Goal: Information Seeking & Learning: Learn about a topic

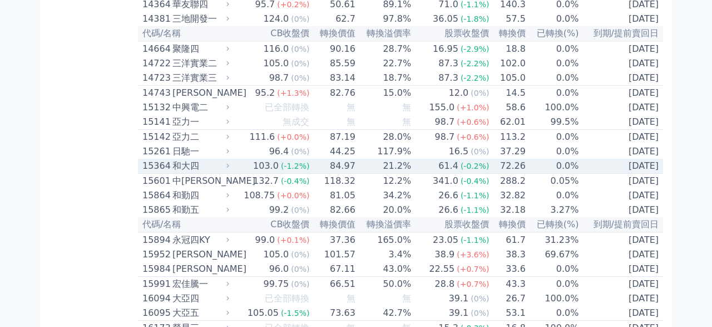
scroll to position [387, 0]
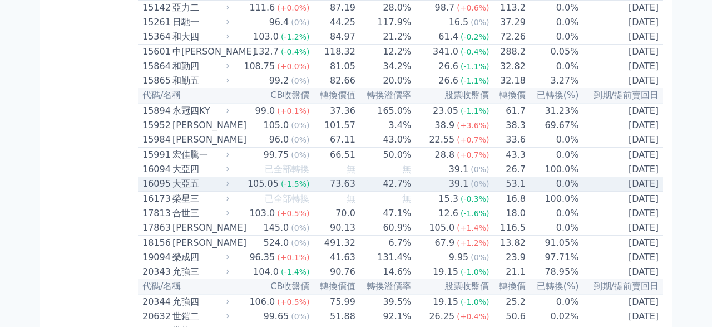
click at [231, 187] on icon at bounding box center [227, 183] width 7 height 7
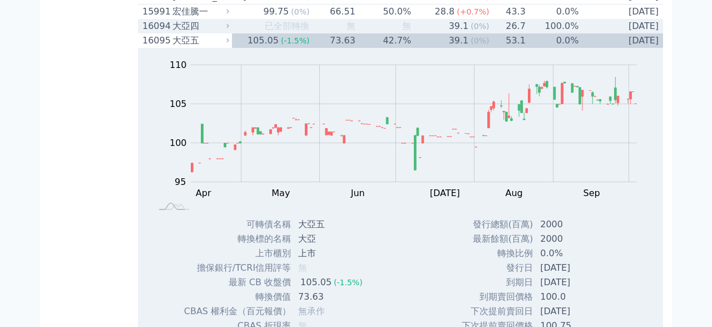
scroll to position [452, 0]
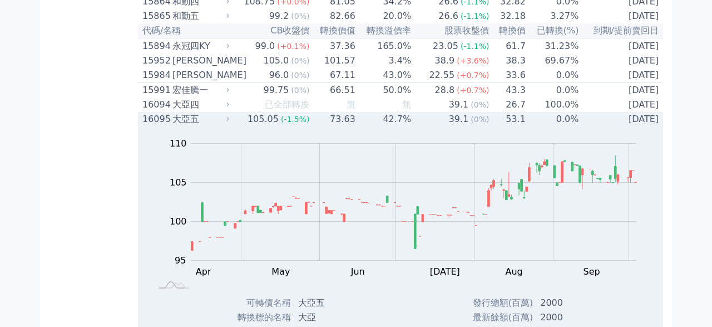
click at [211, 126] on div "大亞五" at bounding box center [199, 118] width 55 height 13
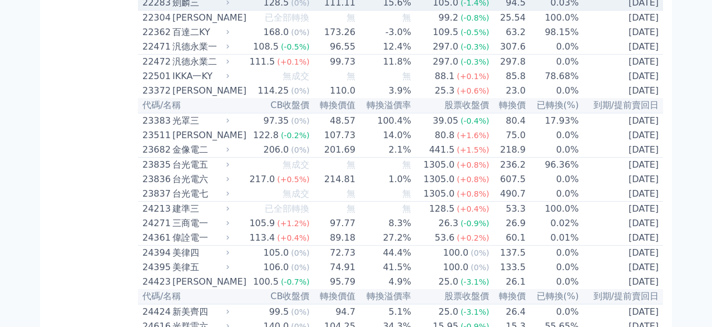
scroll to position [774, 0]
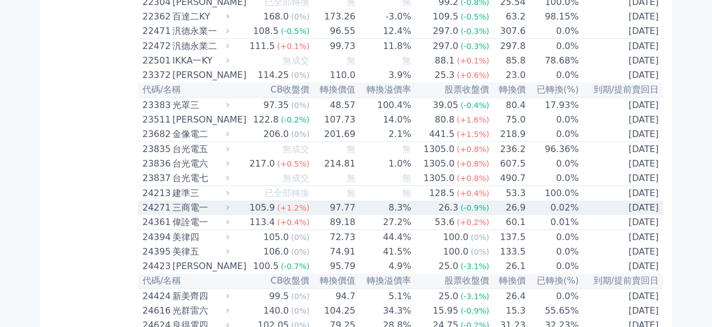
click at [319, 215] on td "97.77" at bounding box center [333, 207] width 46 height 14
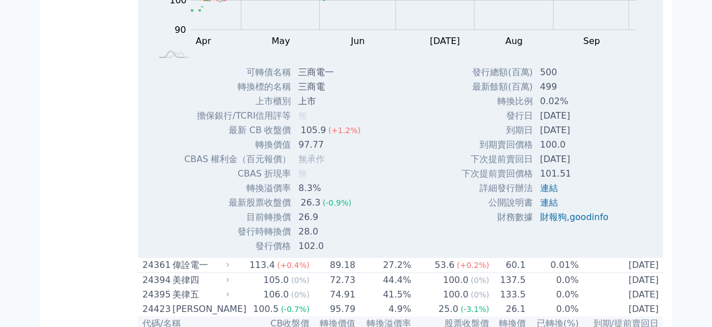
scroll to position [1097, 0]
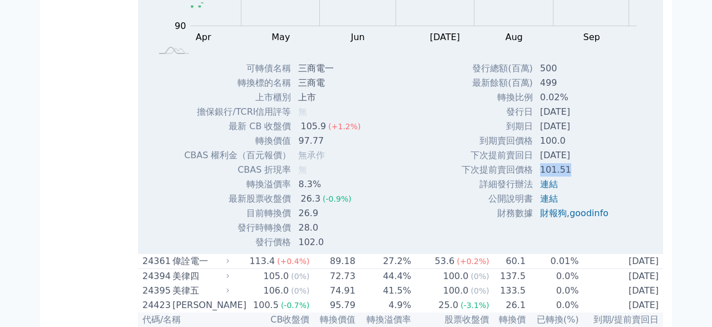
drag, startPoint x: 536, startPoint y: 236, endPoint x: 578, endPoint y: 239, distance: 42.3
click at [577, 177] on td "101.51" at bounding box center [575, 169] width 84 height 14
click at [579, 177] on td "101.51" at bounding box center [575, 169] width 84 height 14
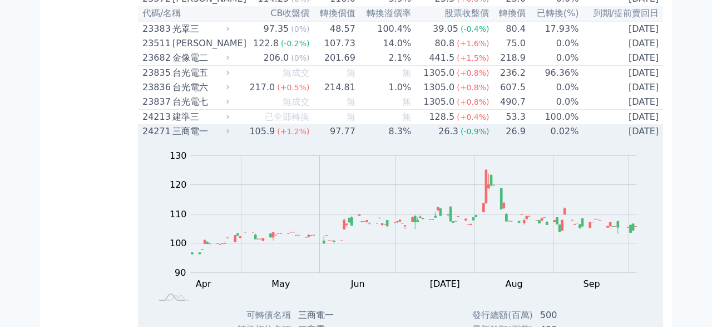
scroll to position [839, 0]
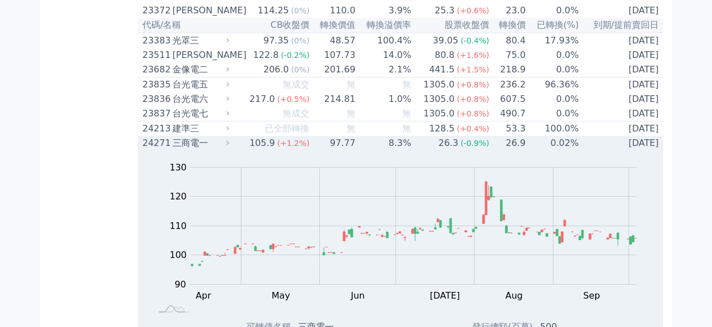
click at [340, 150] on td "97.77" at bounding box center [333, 143] width 46 height 14
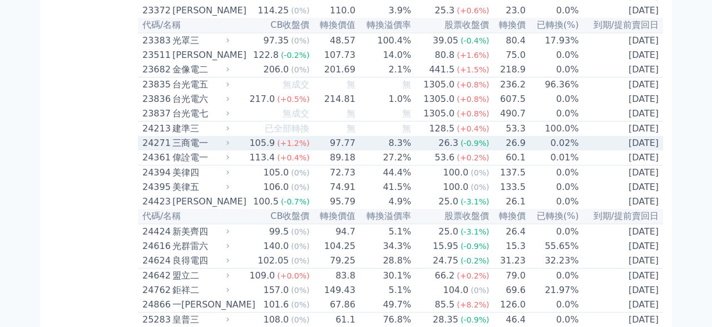
click at [351, 150] on td "97.77" at bounding box center [333, 143] width 46 height 14
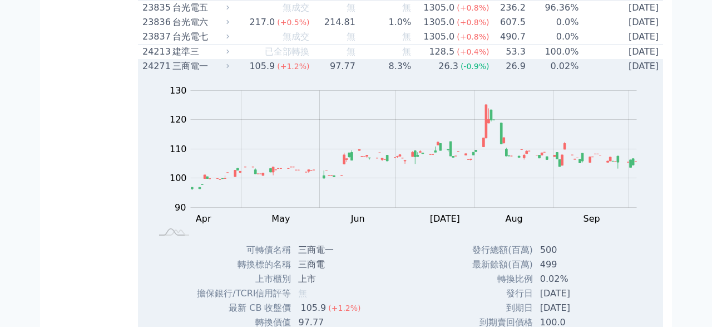
scroll to position [903, 0]
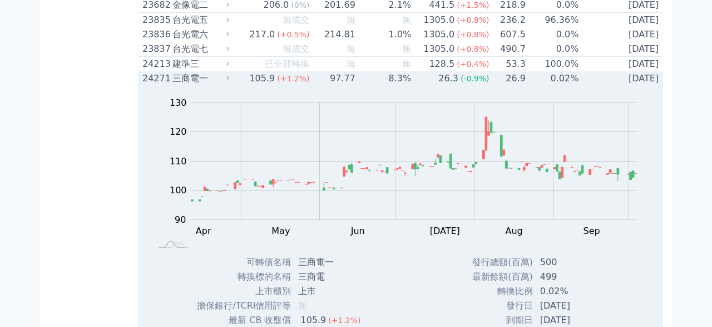
click at [356, 152] on div "Zoom Out 100 85 90 95 100 105 110 140 120 130 80 70 L Apr May Jun [DATE] Aug Se…" at bounding box center [400, 170] width 525 height 169
click at [360, 86] on td "8.3%" at bounding box center [384, 78] width 56 height 14
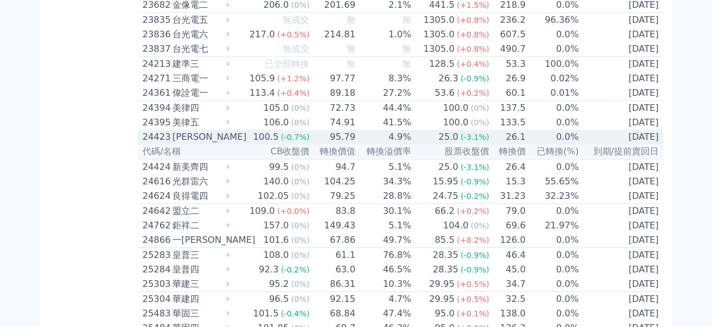
click at [394, 144] on td "4.9%" at bounding box center [384, 137] width 56 height 14
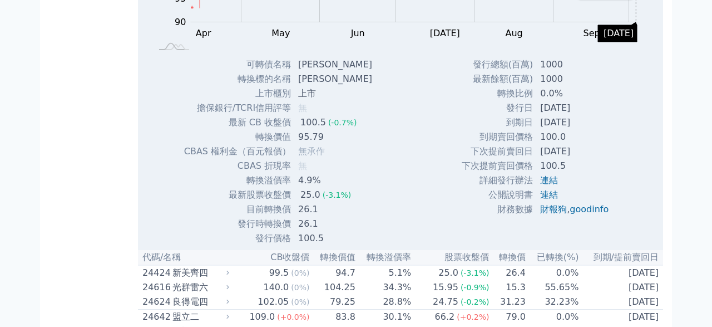
scroll to position [1161, 0]
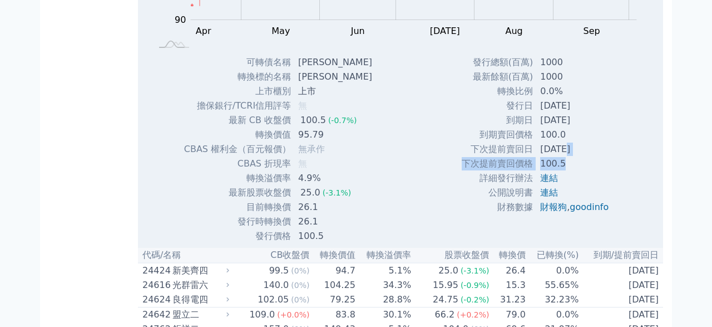
drag, startPoint x: 559, startPoint y: 222, endPoint x: 596, endPoint y: 225, distance: 37.4
click at [588, 214] on tbody "發行總額(百萬) 1000 最新餘額(百萬) 1000 轉換比例 0.0% 發行日 [DATE] 到期日 [DATE] 到期賣回價格 100.0 100.5" at bounding box center [539, 134] width 156 height 159
click at [591, 171] on td "100.5" at bounding box center [575, 163] width 84 height 14
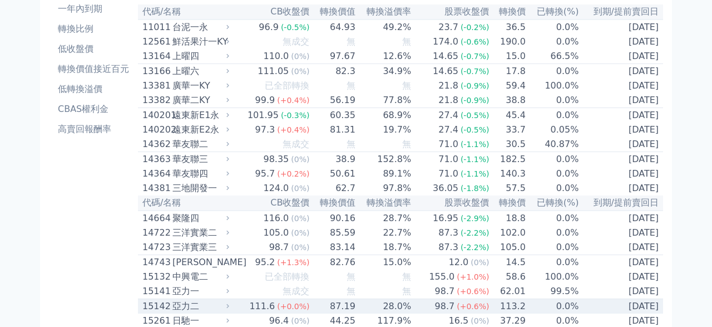
scroll to position [65, 0]
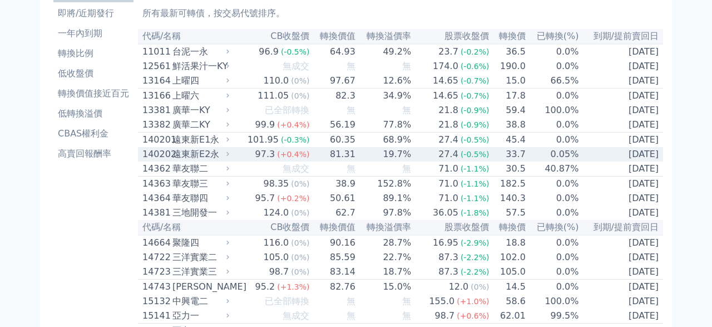
click at [204, 160] on div "遠東新E2永" at bounding box center [199, 153] width 55 height 13
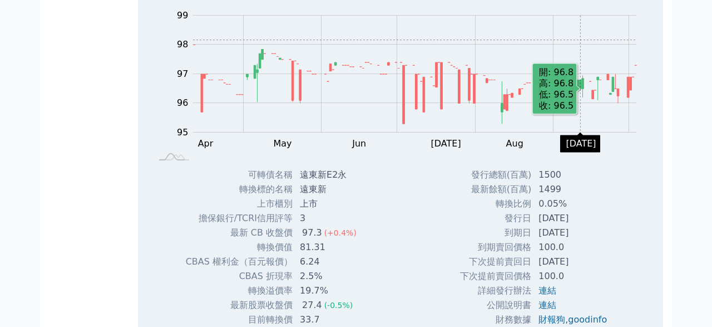
scroll to position [258, 0]
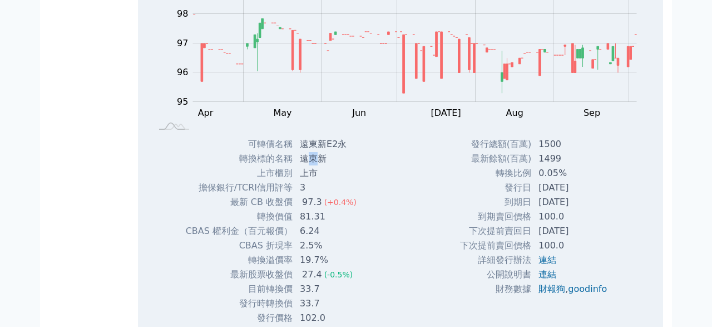
drag, startPoint x: 308, startPoint y: 170, endPoint x: 338, endPoint y: 170, distance: 29.5
click at [322, 166] on td "遠東新" at bounding box center [329, 158] width 72 height 14
click at [344, 166] on td "遠東新" at bounding box center [329, 158] width 72 height 14
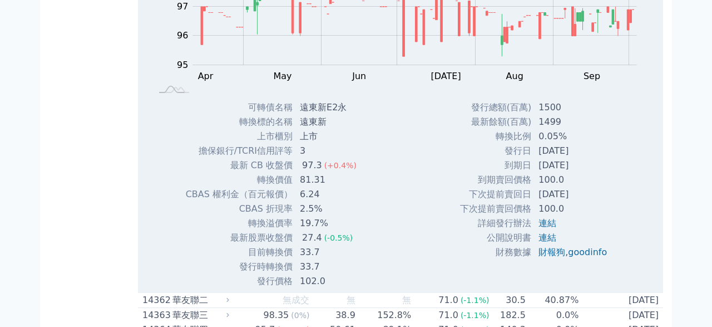
scroll to position [323, 0]
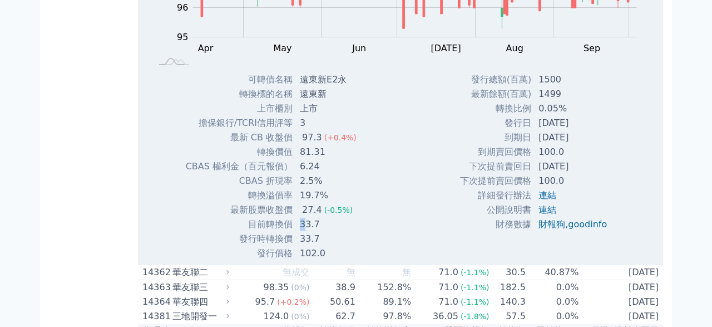
drag, startPoint x: 297, startPoint y: 231, endPoint x: 321, endPoint y: 233, distance: 24.0
click at [316, 231] on td "33.7" at bounding box center [329, 224] width 72 height 14
click at [328, 231] on td "33.7" at bounding box center [329, 224] width 72 height 14
drag, startPoint x: 529, startPoint y: 173, endPoint x: 601, endPoint y: 176, distance: 72.4
click at [601, 174] on td "[DATE]" at bounding box center [574, 166] width 84 height 14
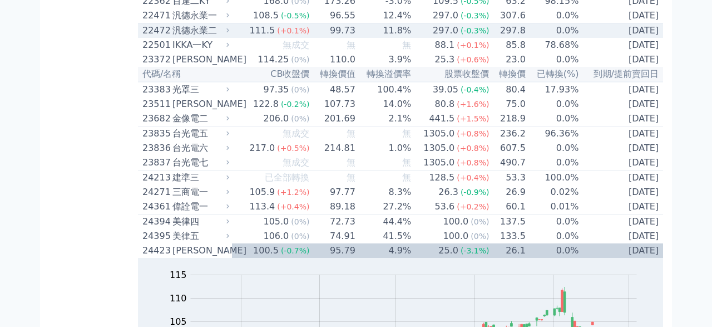
scroll to position [1216, 0]
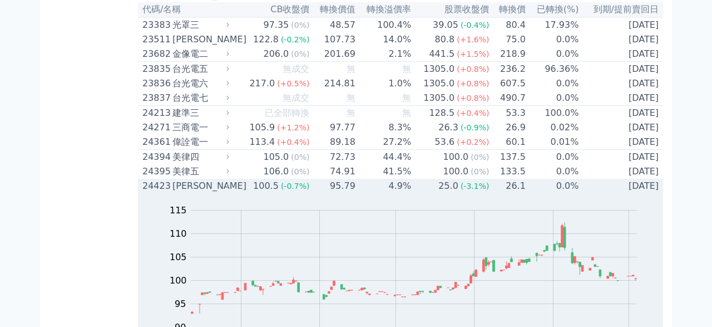
click at [197, 192] on div "[PERSON_NAME]" at bounding box center [199, 185] width 55 height 13
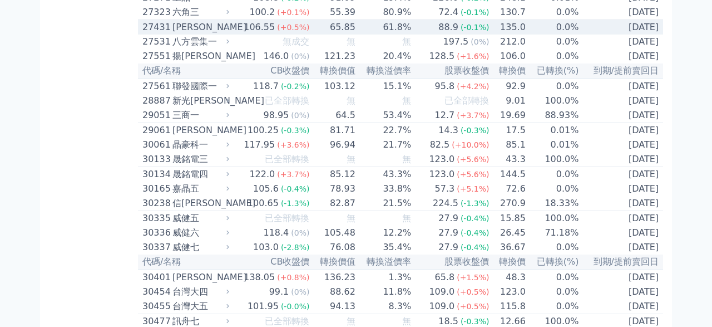
scroll to position [1732, 0]
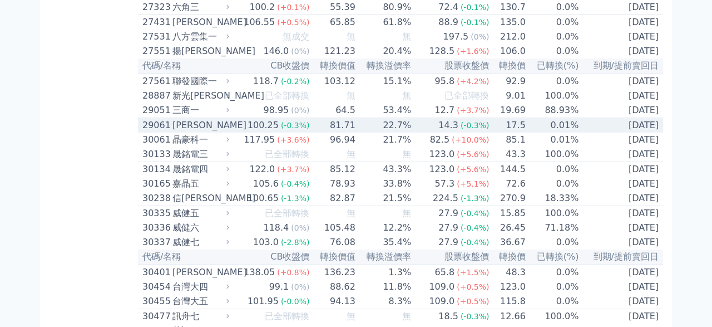
click at [284, 130] on span "(-0.3%)" at bounding box center [295, 125] width 29 height 9
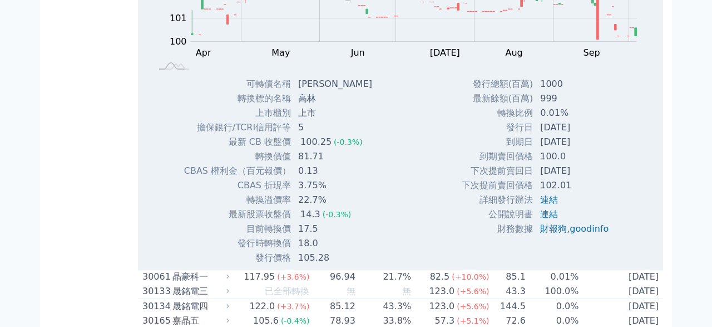
scroll to position [1990, 0]
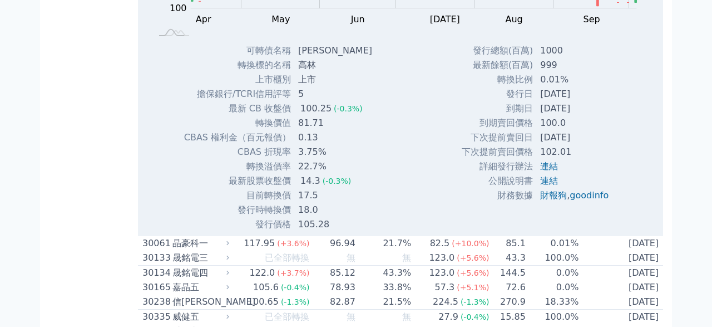
drag, startPoint x: 537, startPoint y: 243, endPoint x: 614, endPoint y: 246, distance: 76.8
click at [609, 145] on td "[DATE]" at bounding box center [575, 137] width 84 height 14
click at [623, 231] on div "發行總額(百萬) 1000 最新餘額(百萬) 999 轉換比例 0.01% 發行日 [DATE] 到期日 [DATE] 100.0 ," at bounding box center [539, 137] width 183 height 188
drag, startPoint x: 535, startPoint y: 214, endPoint x: 602, endPoint y: 212, distance: 67.3
click at [602, 116] on td "[DATE]" at bounding box center [575, 108] width 84 height 14
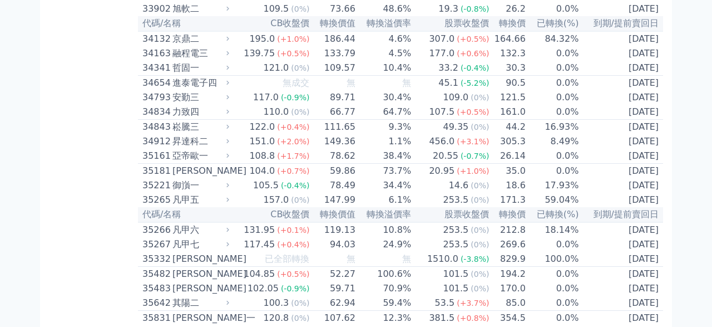
scroll to position [2999, 0]
